Goal: Task Accomplishment & Management: Complete application form

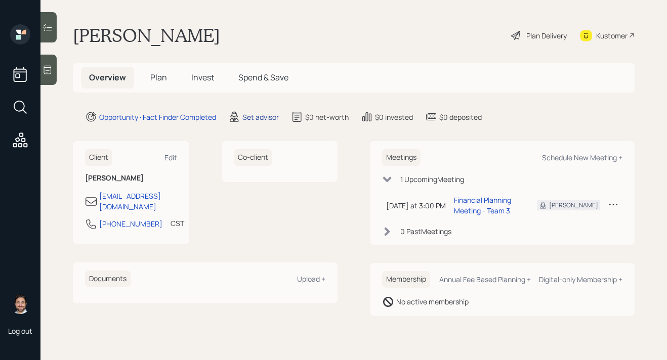
click at [256, 118] on div "Set advisor" at bounding box center [260, 117] width 36 height 11
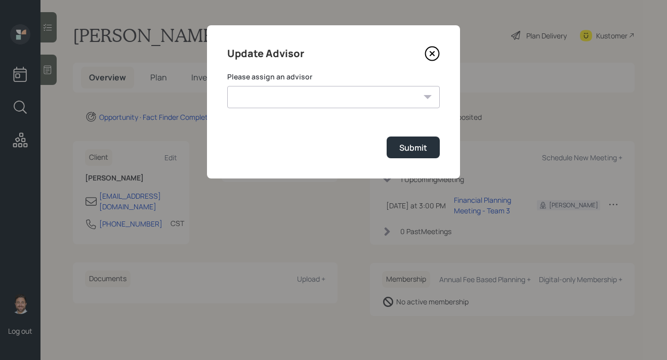
click at [287, 103] on select "[PERSON_NAME] [PERSON_NAME] [PERSON_NAME] End [PERSON_NAME] [PERSON_NAME] [PERS…" at bounding box center [333, 97] width 213 height 22
select select "bffa7908-1b2a-4c79-9bb6-f0ec9aed22d3"
click at [227, 86] on select "[PERSON_NAME] [PERSON_NAME] [PERSON_NAME] End [PERSON_NAME] [PERSON_NAME] [PERS…" at bounding box center [333, 97] width 213 height 22
click at [406, 151] on div "Submit" at bounding box center [413, 147] width 28 height 11
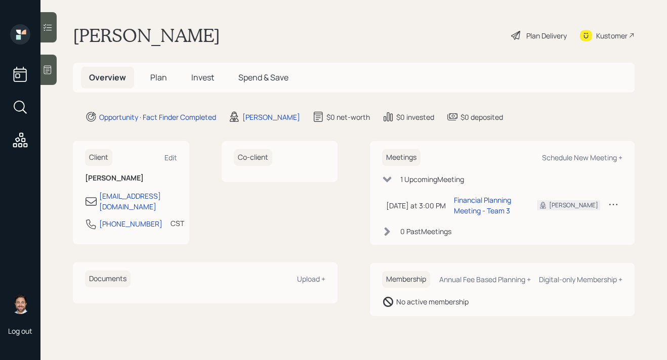
click at [162, 79] on span "Plan" at bounding box center [158, 77] width 17 height 11
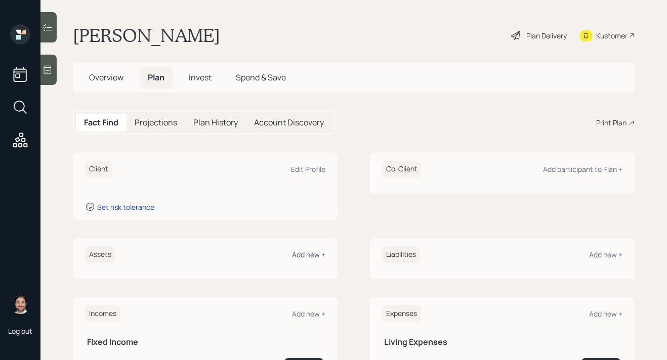
click at [311, 255] on div "Add new +" at bounding box center [308, 255] width 33 height 10
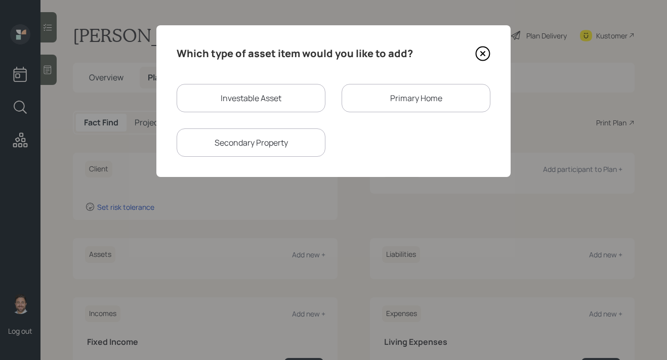
click at [265, 99] on div "Investable Asset" at bounding box center [251, 98] width 149 height 28
select select "taxable"
select select "balanced"
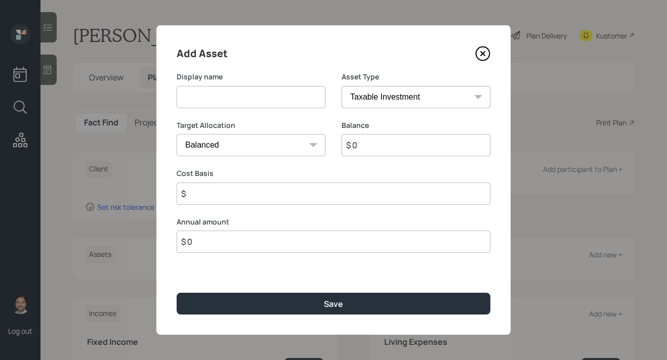
click at [254, 97] on input at bounding box center [251, 97] width 149 height 22
type input "IRA"
click at [407, 103] on select "SEP [PERSON_NAME] IRA 401(k) [PERSON_NAME] 401(k) 403(b) [PERSON_NAME] 403(b) 4…" at bounding box center [416, 97] width 149 height 22
select select "ira"
click at [342, 86] on select "SEP [PERSON_NAME] IRA 401(k) [PERSON_NAME] 401(k) 403(b) [PERSON_NAME] 403(b) 4…" at bounding box center [416, 97] width 149 height 22
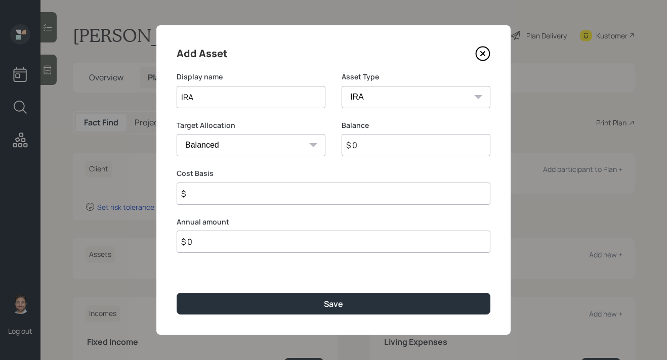
type input "$"
click at [390, 146] on input "$ 0" at bounding box center [416, 145] width 149 height 22
type input "$ 20,000"
click at [368, 205] on div "Add Asset Display name IRA Asset Type SEP [PERSON_NAME] IRA 401(k) [PERSON_NAME…" at bounding box center [333, 180] width 354 height 310
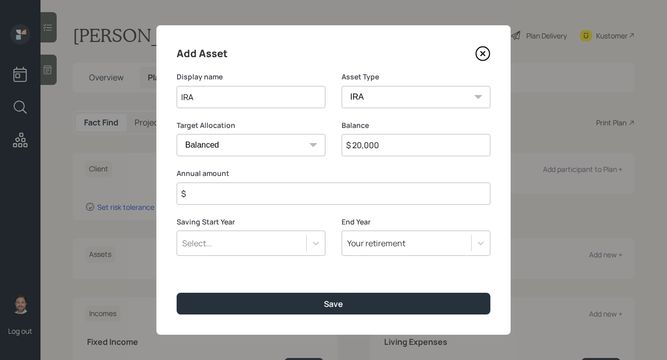
click at [368, 204] on input "$" at bounding box center [334, 194] width 314 height 22
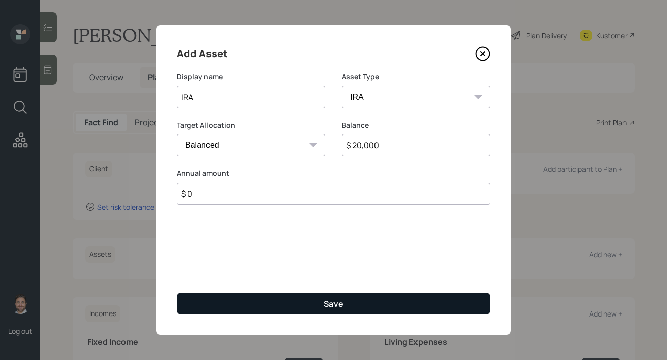
type input "$ 0"
click at [332, 303] on div "Save" at bounding box center [333, 304] width 19 height 11
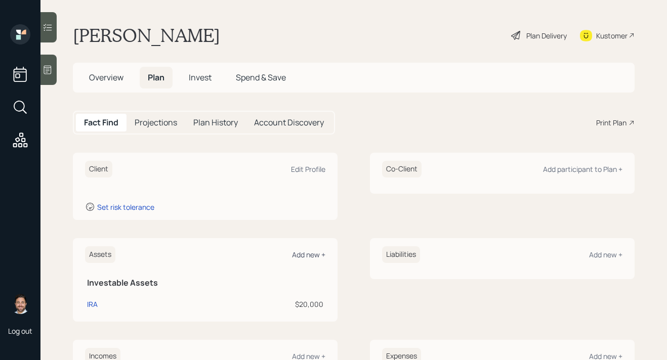
click at [316, 257] on div "Add new +" at bounding box center [308, 255] width 33 height 10
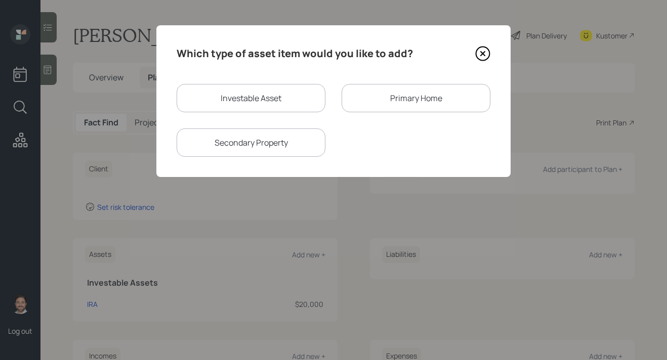
click at [274, 96] on div "Investable Asset" at bounding box center [251, 98] width 149 height 28
select select "taxable"
select select "balanced"
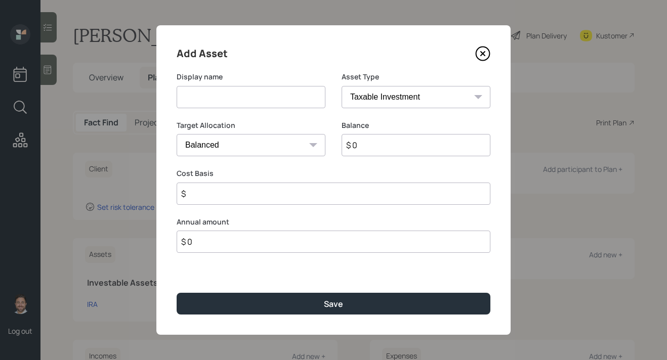
click at [270, 103] on input at bounding box center [251, 97] width 149 height 22
type input "Cash Savings"
click at [416, 98] on select "SEP [PERSON_NAME] IRA 401(k) [PERSON_NAME] 401(k) 403(b) [PERSON_NAME] 403(b) 4…" at bounding box center [416, 97] width 149 height 22
select select "cash"
click at [342, 86] on select "SEP [PERSON_NAME] IRA 401(k) [PERSON_NAME] 401(k) 403(b) [PERSON_NAME] 403(b) 4…" at bounding box center [416, 97] width 149 height 22
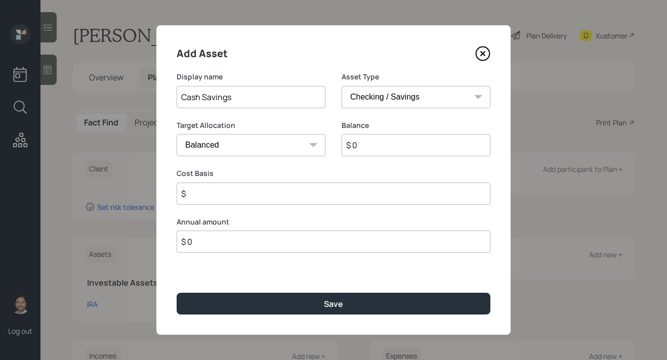
type input "$"
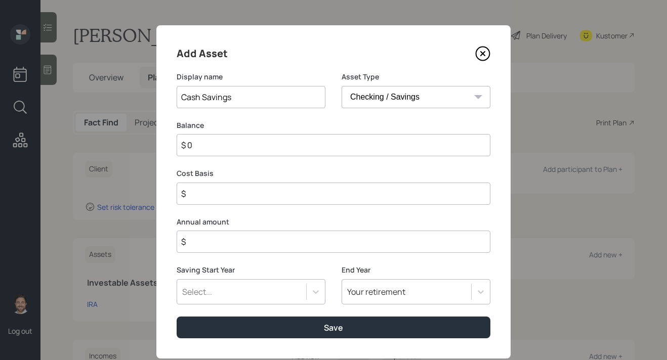
click at [369, 146] on input "$ 0" at bounding box center [334, 145] width 314 height 22
type input "$ 3"
type input "$ 35"
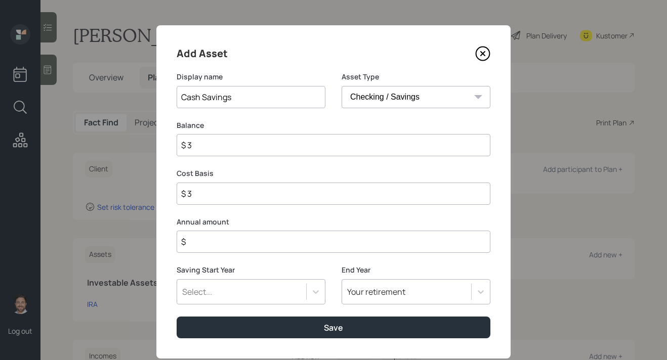
type input "$ 35"
type input "$ 350"
type input "$ 3,500"
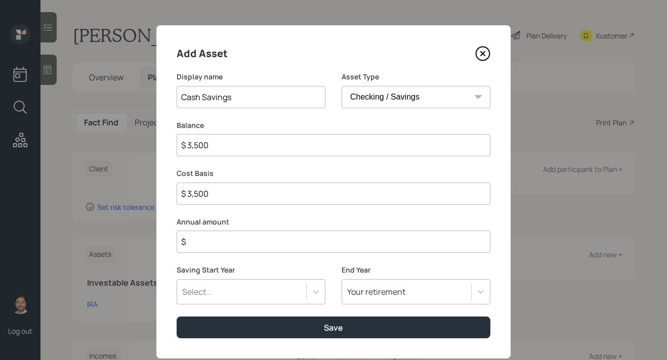
type input "$ 35,000"
click at [354, 246] on input "$" at bounding box center [334, 242] width 314 height 22
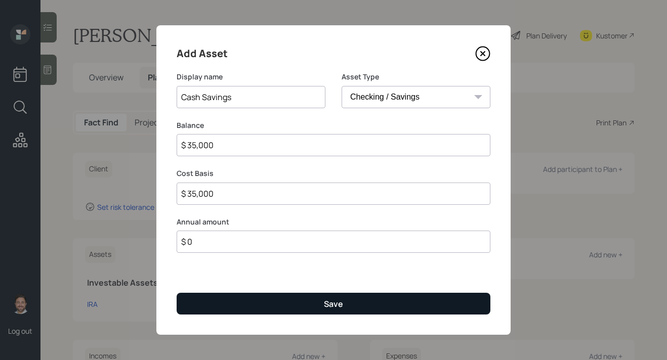
type input "$ 0"
click at [348, 299] on button "Save" at bounding box center [334, 304] width 314 height 22
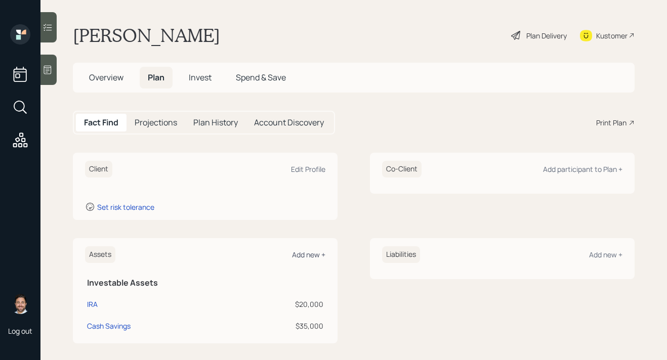
click at [311, 256] on div "Add new +" at bounding box center [308, 255] width 33 height 10
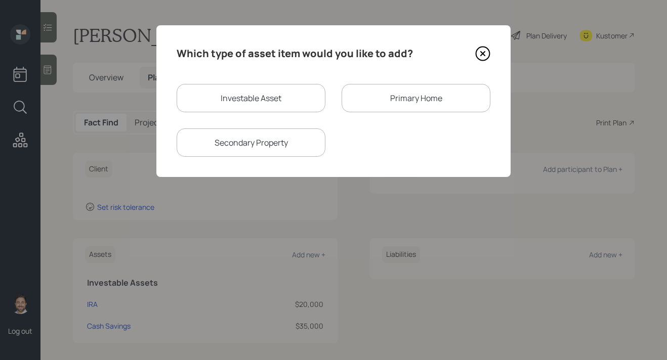
click at [383, 98] on div "Primary Home" at bounding box center [416, 98] width 149 height 28
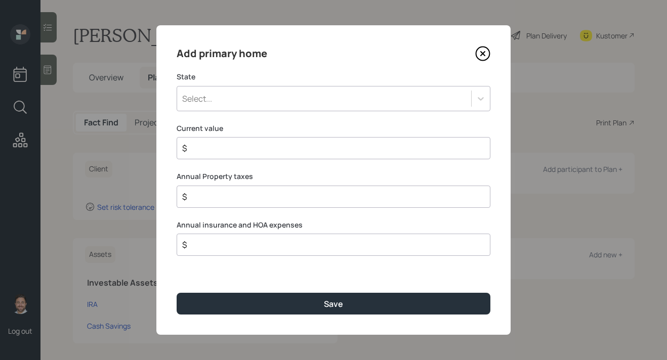
click at [316, 110] on div "Select..." at bounding box center [334, 98] width 314 height 25
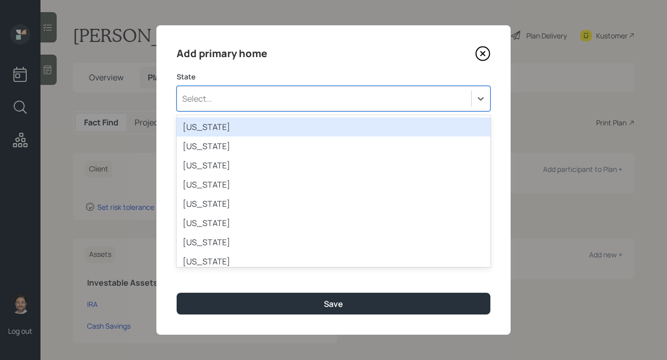
click at [310, 131] on div "[US_STATE]" at bounding box center [334, 126] width 314 height 19
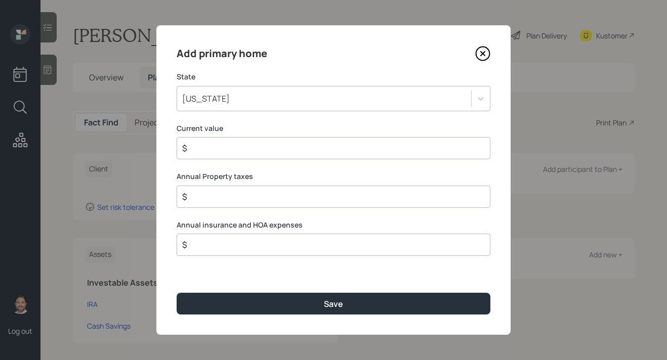
click at [298, 148] on input "$" at bounding box center [329, 148] width 297 height 12
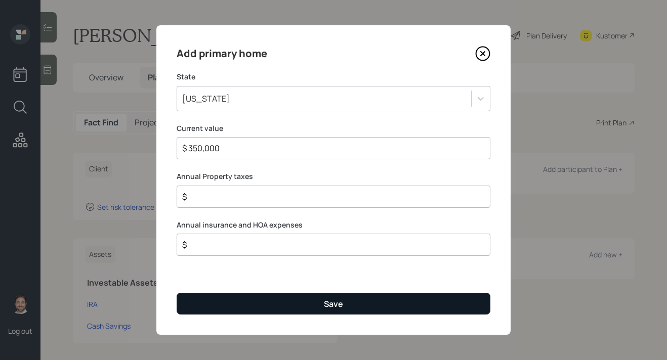
type input "$ 350,000"
click at [270, 295] on button "Save" at bounding box center [334, 304] width 314 height 22
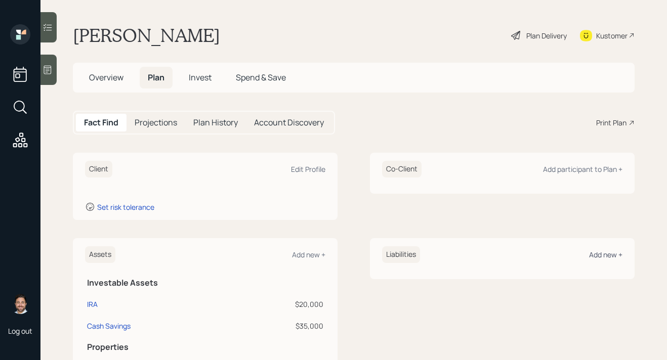
click at [603, 258] on div "Add new +" at bounding box center [605, 255] width 33 height 10
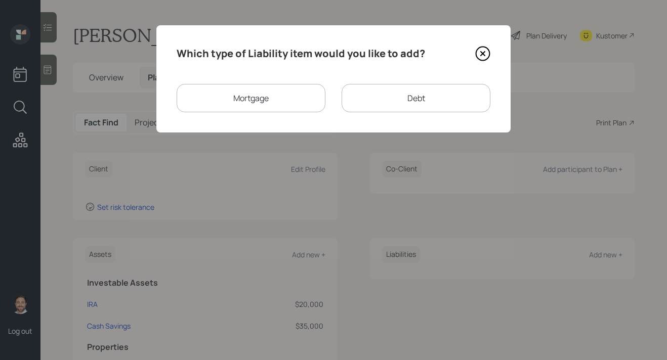
click at [284, 102] on div "Mortgage" at bounding box center [251, 98] width 149 height 28
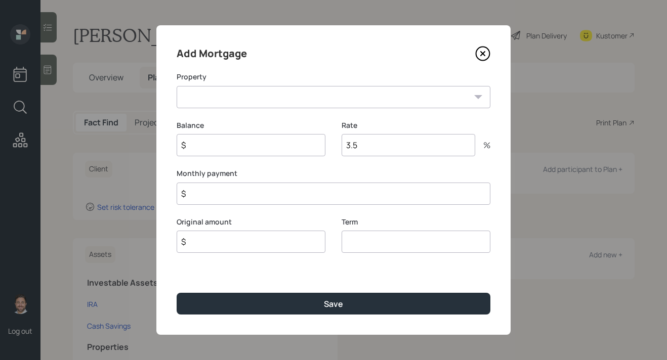
click at [284, 102] on select "AL Primary home" at bounding box center [334, 97] width 314 height 22
select select "bf137837-95e1-43da-80a0-0ce5ee9ce145"
click at [177, 86] on select "AL Primary home" at bounding box center [334, 97] width 314 height 22
click at [272, 152] on input "$" at bounding box center [251, 145] width 149 height 22
type input "$ 250,000"
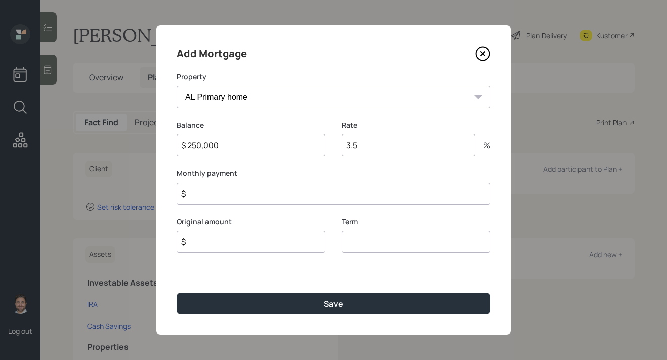
click at [251, 248] on input "$" at bounding box center [251, 242] width 149 height 22
type input "$ 250,000"
click at [351, 246] on input "number" at bounding box center [416, 242] width 149 height 22
type input "30"
click at [361, 201] on input "$" at bounding box center [334, 194] width 314 height 22
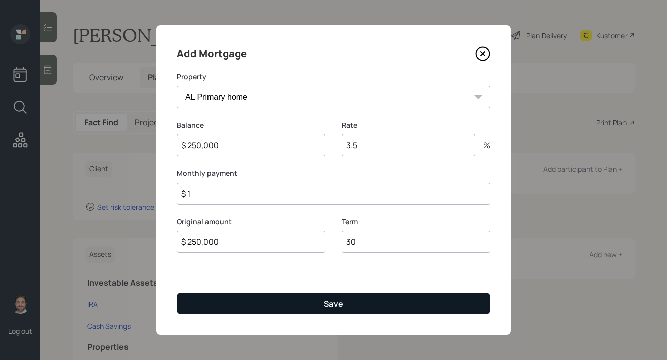
type input "$ 1"
click at [339, 301] on div "Save" at bounding box center [333, 304] width 19 height 11
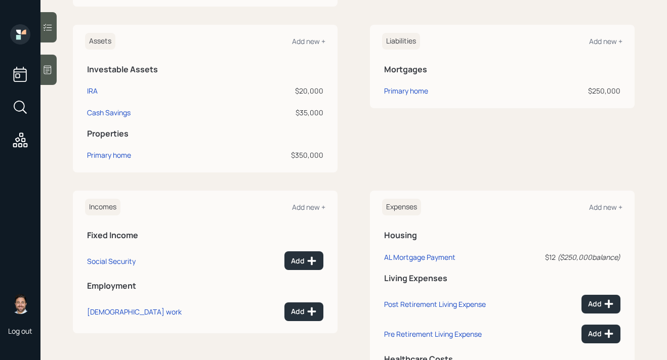
scroll to position [219, 0]
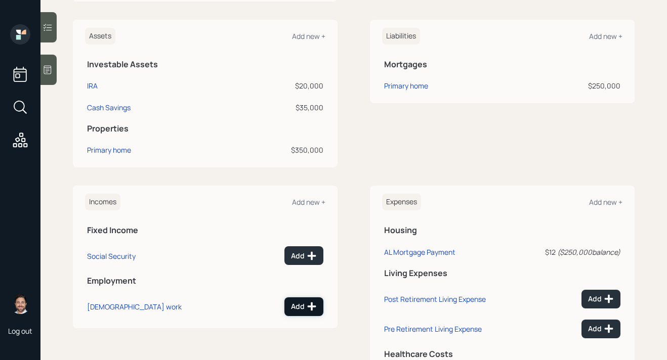
click at [311, 306] on icon at bounding box center [312, 307] width 9 height 9
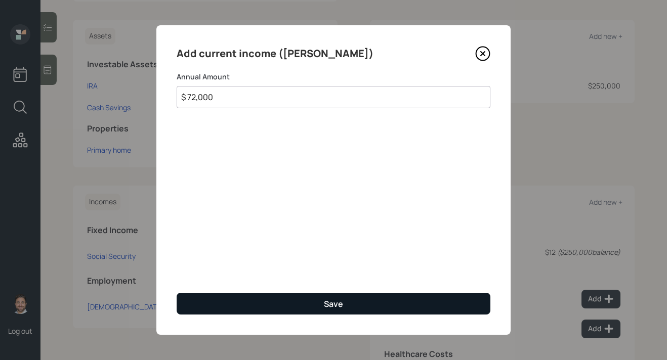
type input "$ 72,000"
click at [326, 307] on div "Save" at bounding box center [333, 304] width 19 height 11
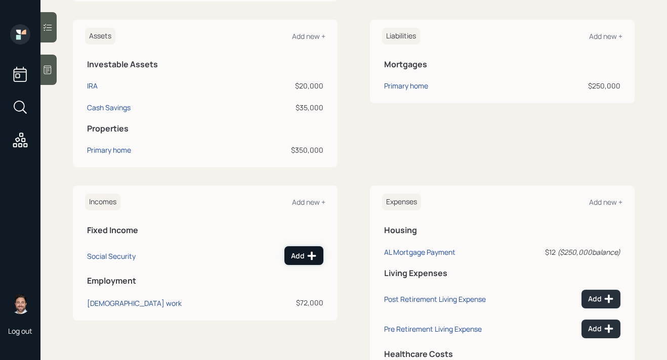
click at [310, 255] on icon at bounding box center [312, 256] width 9 height 9
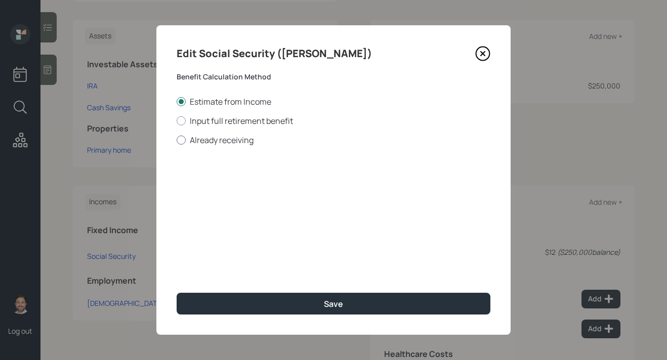
click at [223, 141] on label "Already receiving" at bounding box center [334, 140] width 314 height 11
click at [177, 140] on input "Already receiving" at bounding box center [176, 140] width 1 height 1
radio input "true"
click at [223, 188] on input "$" at bounding box center [334, 183] width 314 height 22
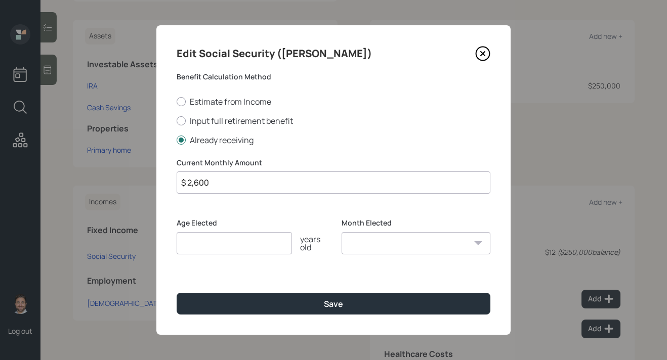
type input "$ 2,600"
click at [225, 247] on input "number" at bounding box center [234, 243] width 115 height 22
type input "67"
click at [375, 244] on select "January February March April May June July August September October November De…" at bounding box center [416, 243] width 149 height 22
select select "1"
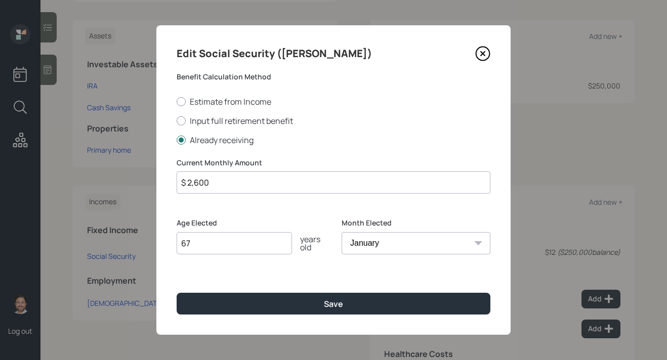
click at [342, 232] on select "January February March April May June July August September October November De…" at bounding box center [416, 243] width 149 height 22
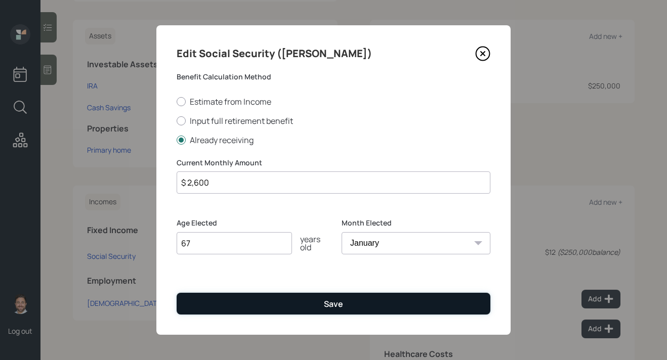
click at [354, 302] on button "Save" at bounding box center [334, 304] width 314 height 22
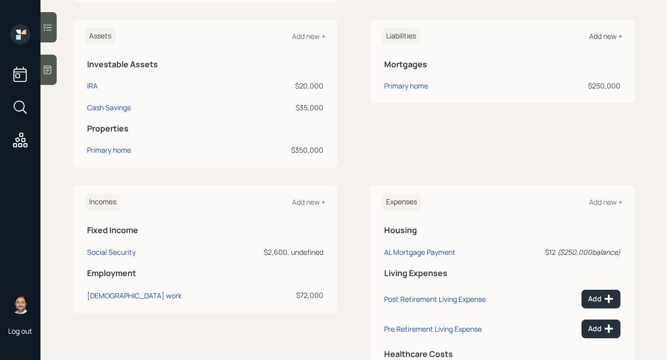
click at [610, 39] on div "Add new +" at bounding box center [605, 36] width 33 height 10
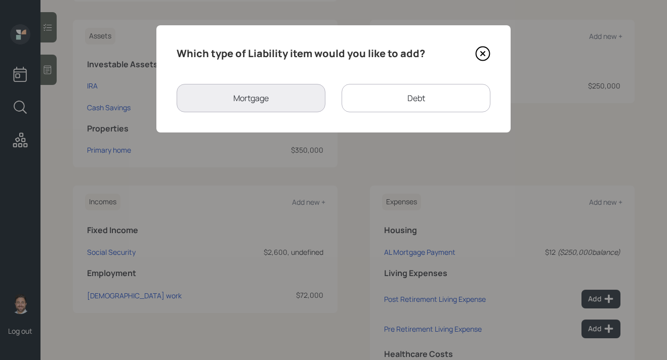
click at [405, 92] on div "Debt" at bounding box center [416, 98] width 149 height 28
select select "credit_card"
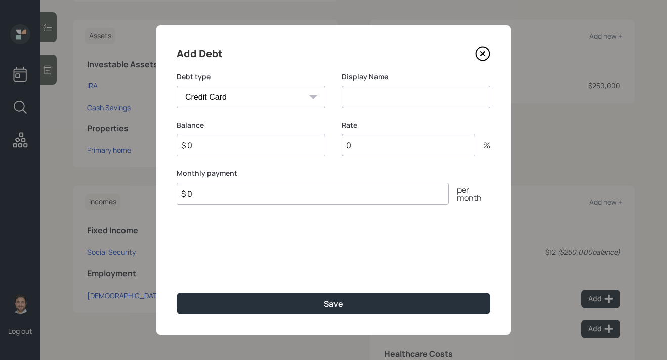
click at [273, 98] on select "Car Credit Card Medical Student Other" at bounding box center [251, 97] width 149 height 22
click at [177, 86] on select "Car Credit Card Medical Student Other" at bounding box center [251, 97] width 149 height 22
click at [365, 96] on input at bounding box center [416, 97] width 149 height 22
type input "Credit Cards - 0%"
click at [263, 147] on input "$ 0" at bounding box center [251, 145] width 149 height 22
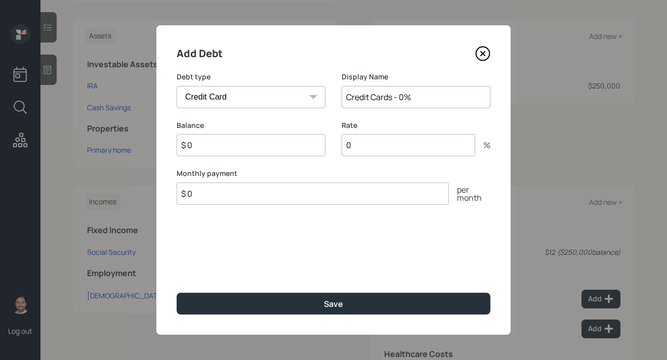
click at [263, 147] on input "$ 0" at bounding box center [251, 145] width 149 height 22
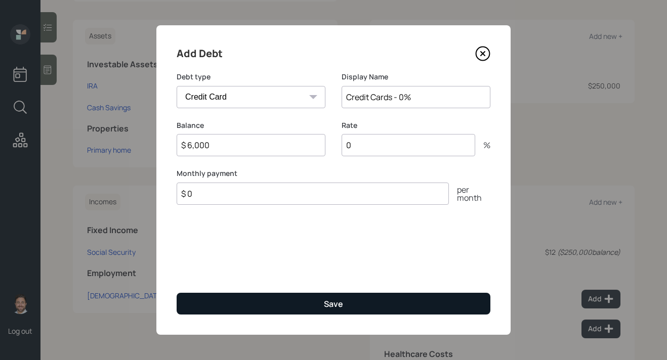
type input "$ 6,000"
click at [271, 308] on button "Save" at bounding box center [334, 304] width 314 height 22
